Goal: Task Accomplishment & Management: Use online tool/utility

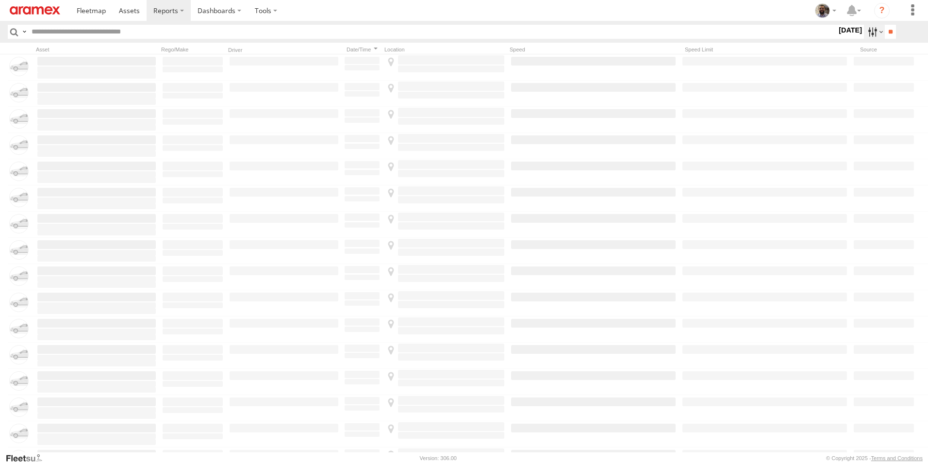
click at [874, 33] on label at bounding box center [874, 32] width 21 height 14
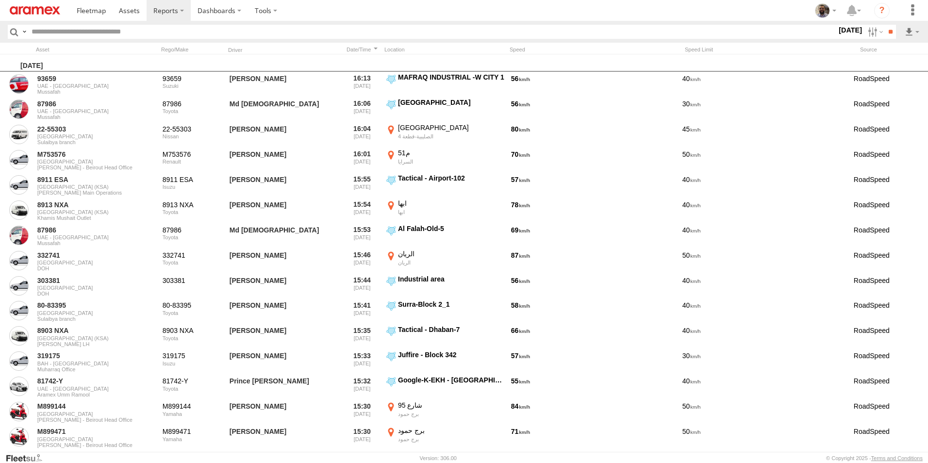
click at [0, 0] on span "All Assets" at bounding box center [0, 0] width 0 height 0
click at [0, 0] on span "Defleeted Vehicles BAH" at bounding box center [0, 0] width 0 height 0
click at [0, 0] on label at bounding box center [0, 0] width 0 height 0
click at [889, 30] on input "**" at bounding box center [889, 32] width 11 height 14
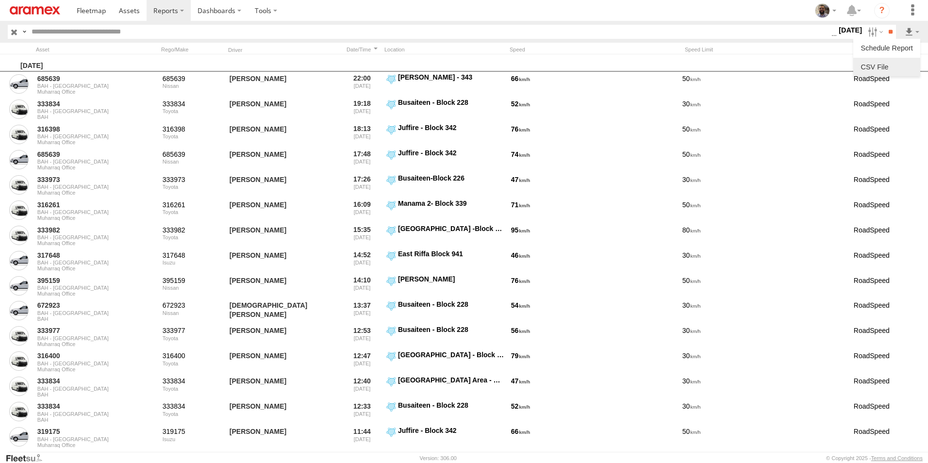
click at [888, 70] on link at bounding box center [886, 67] width 59 height 15
click at [619, 31] on input "text" at bounding box center [429, 32] width 803 height 14
click at [867, 35] on label at bounding box center [874, 32] width 21 height 14
click at [0, 0] on label at bounding box center [0, 0] width 0 height 0
click at [884, 33] on input "**" at bounding box center [889, 32] width 11 height 14
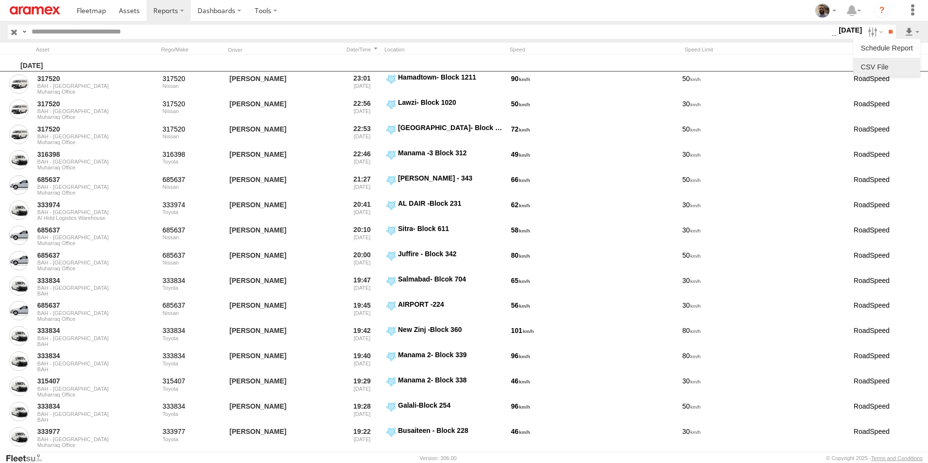
click at [896, 61] on link at bounding box center [886, 67] width 59 height 15
